Goal: Information Seeking & Learning: Learn about a topic

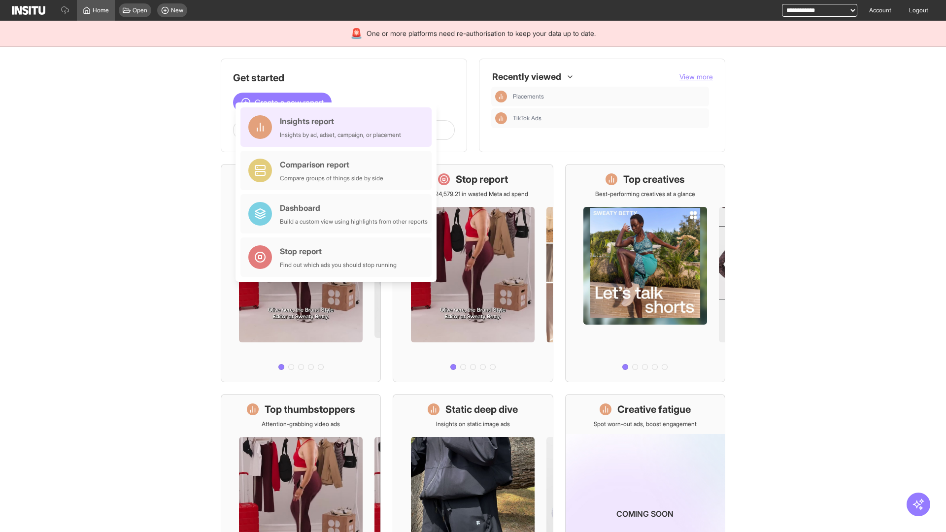
click at [338, 127] on div "Insights report Insights by ad, adset, campaign, or placement" at bounding box center [340, 127] width 121 height 24
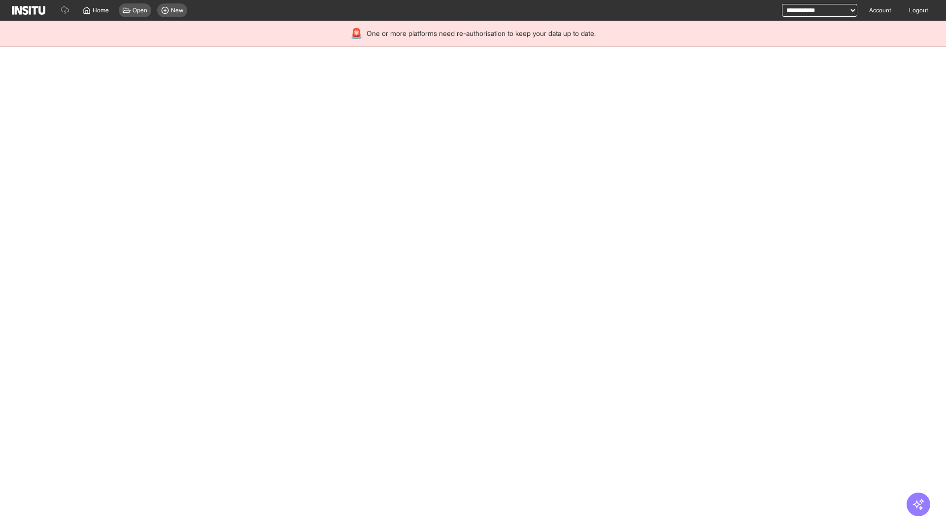
select select "**"
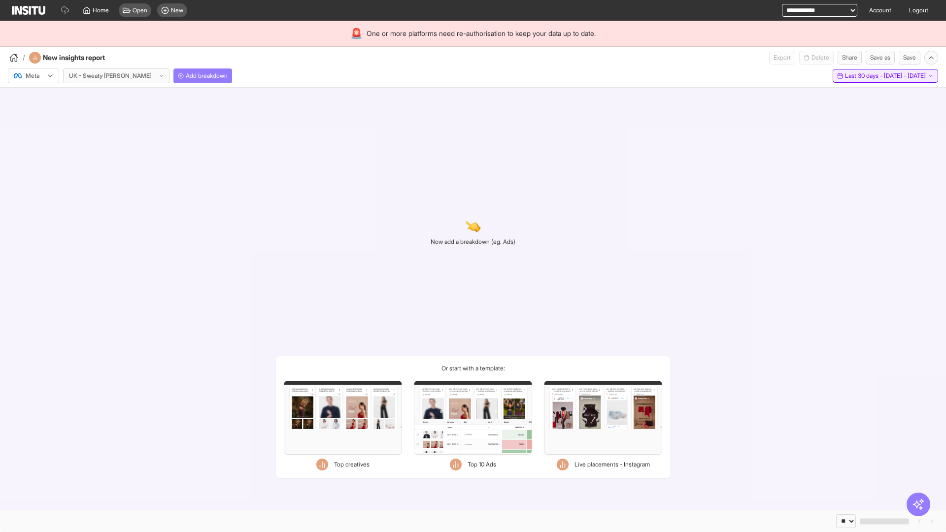
click at [862, 76] on span "Last 30 days - [DATE] - [DATE]" at bounding box center [885, 76] width 81 height 8
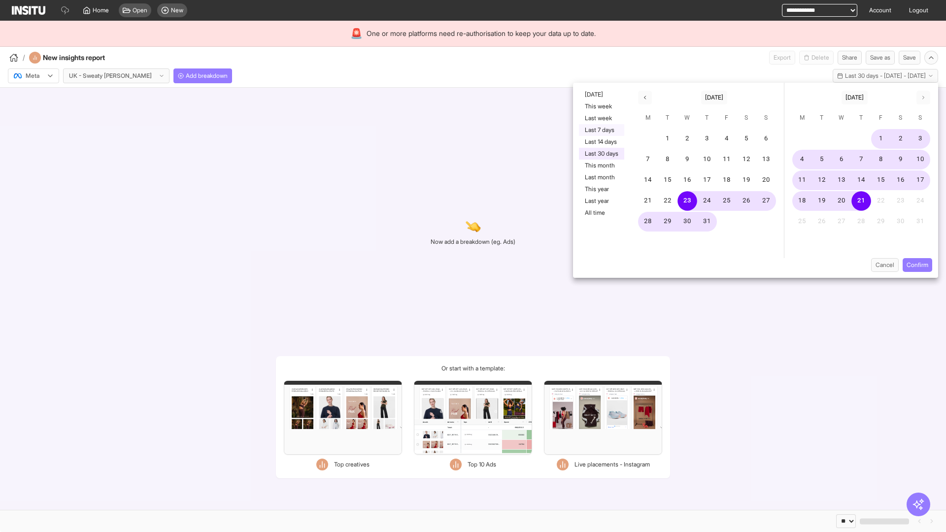
click at [600, 130] on button "Last 7 days" at bounding box center [601, 130] width 45 height 12
